Goal: Task Accomplishment & Management: Complete application form

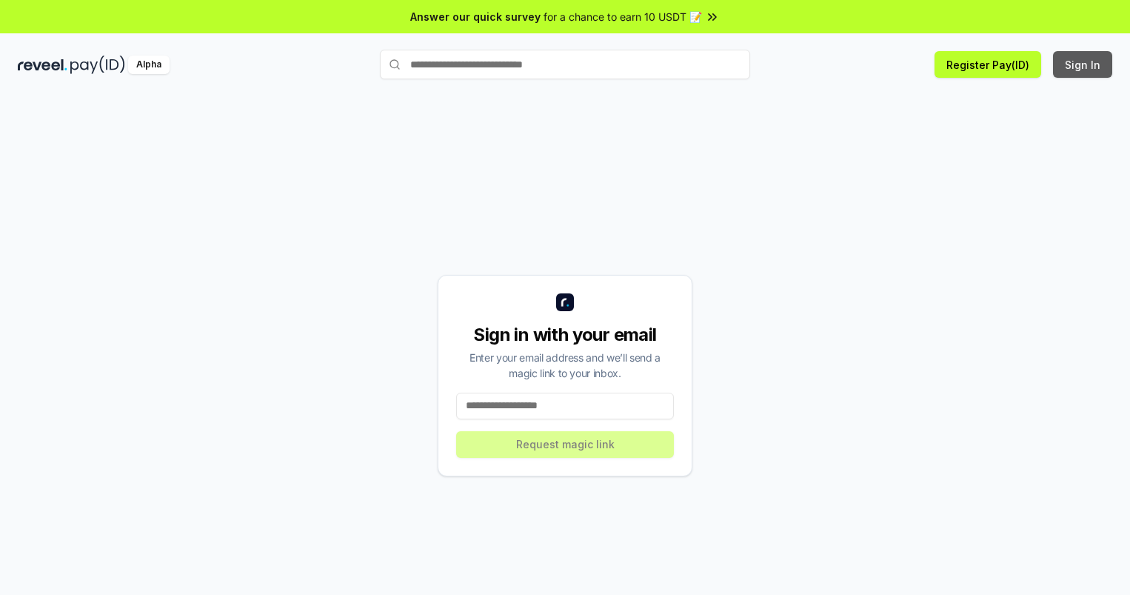
click at [1084, 64] on button "Sign In" at bounding box center [1082, 64] width 59 height 27
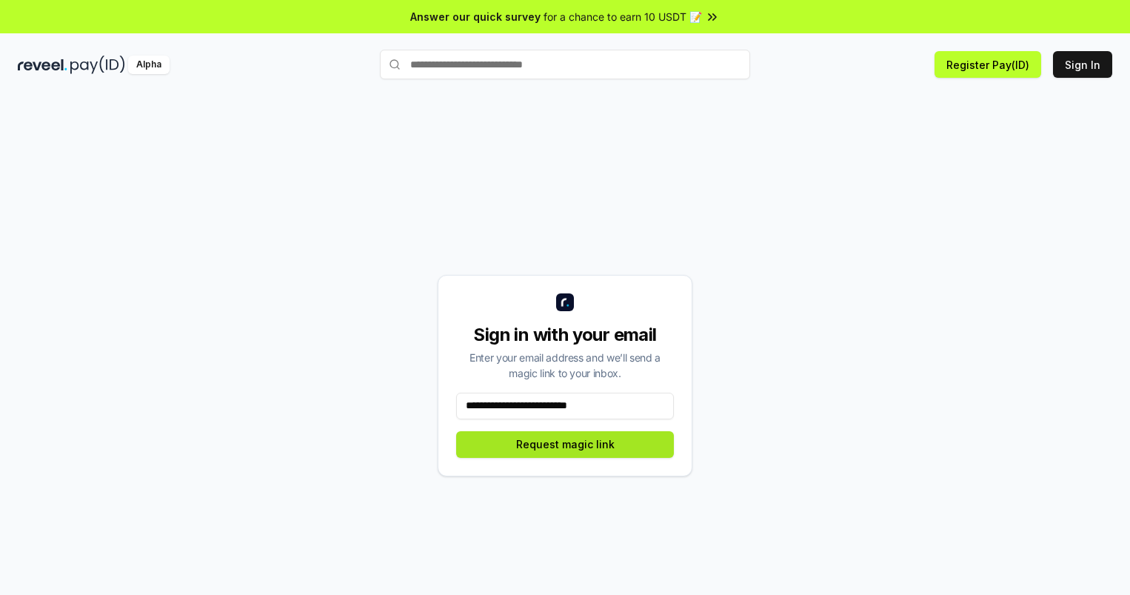
type input "**********"
click at [565, 444] on button "Request magic link" at bounding box center [565, 444] width 218 height 27
